Goal: Task Accomplishment & Management: Complete application form

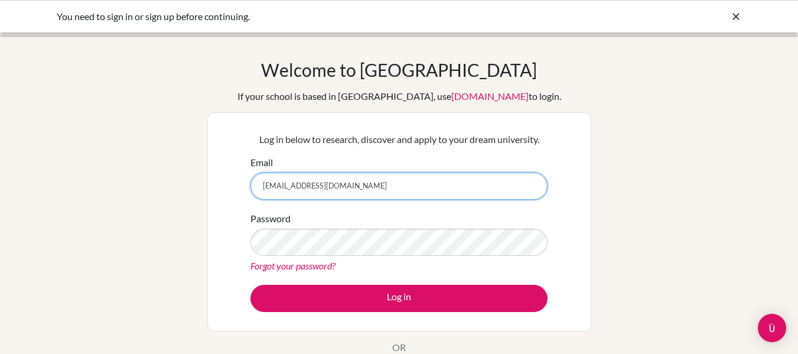
type input "[EMAIL_ADDRESS][DOMAIN_NAME]"
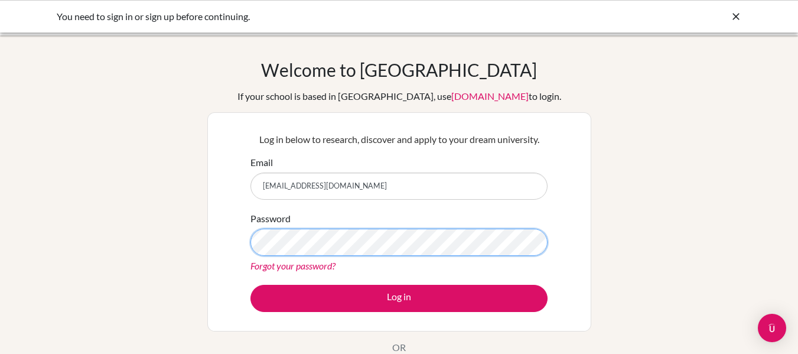
click at [251, 285] on button "Log in" at bounding box center [399, 298] width 297 height 27
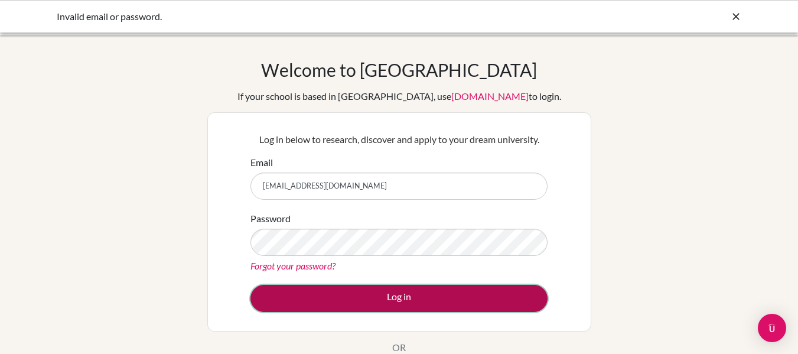
click at [473, 306] on button "Log in" at bounding box center [399, 298] width 297 height 27
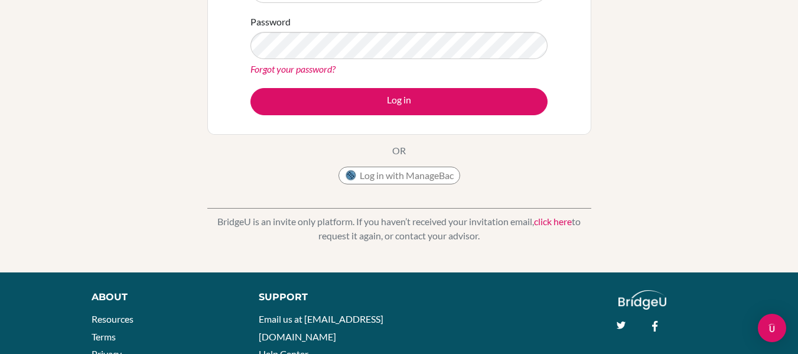
scroll to position [99, 0]
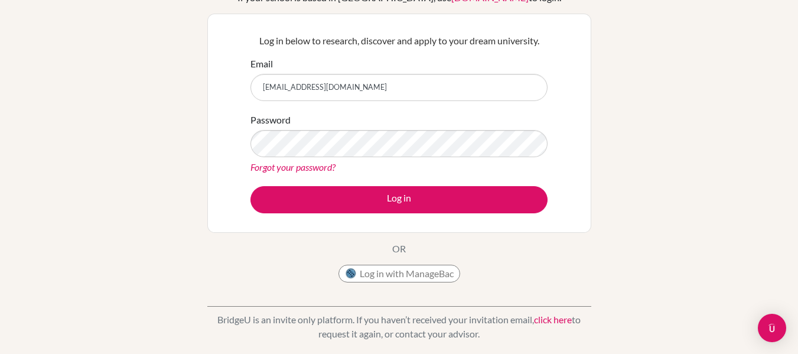
click at [291, 165] on link "Forgot your password?" at bounding box center [293, 166] width 85 height 11
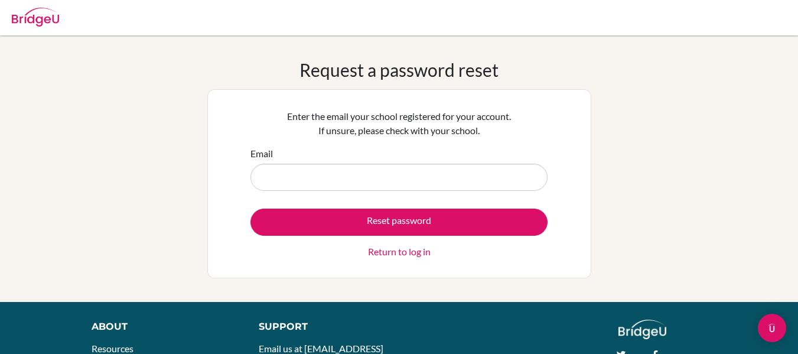
click at [420, 248] on link "Return to log in" at bounding box center [399, 252] width 63 height 14
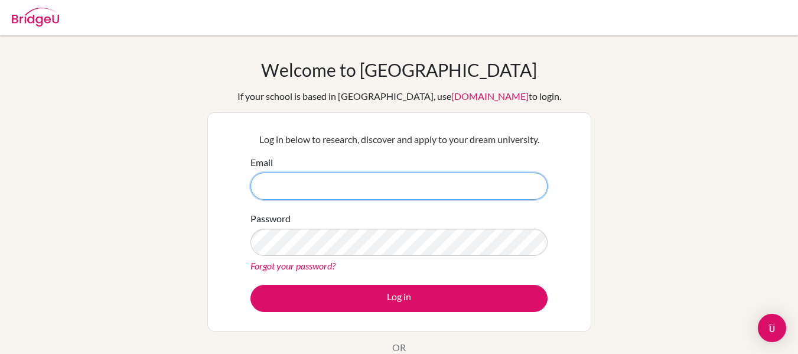
click at [411, 187] on input "Email" at bounding box center [399, 186] width 297 height 27
type input "023neb906@sxc.edu.np"
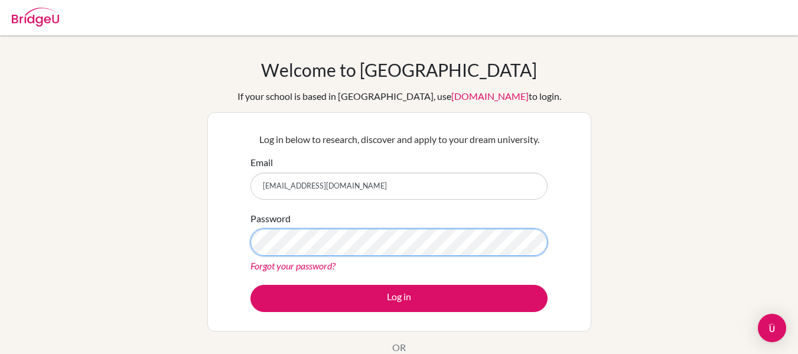
click at [251, 285] on button "Log in" at bounding box center [399, 298] width 297 height 27
